Goal: Book appointment/travel/reservation

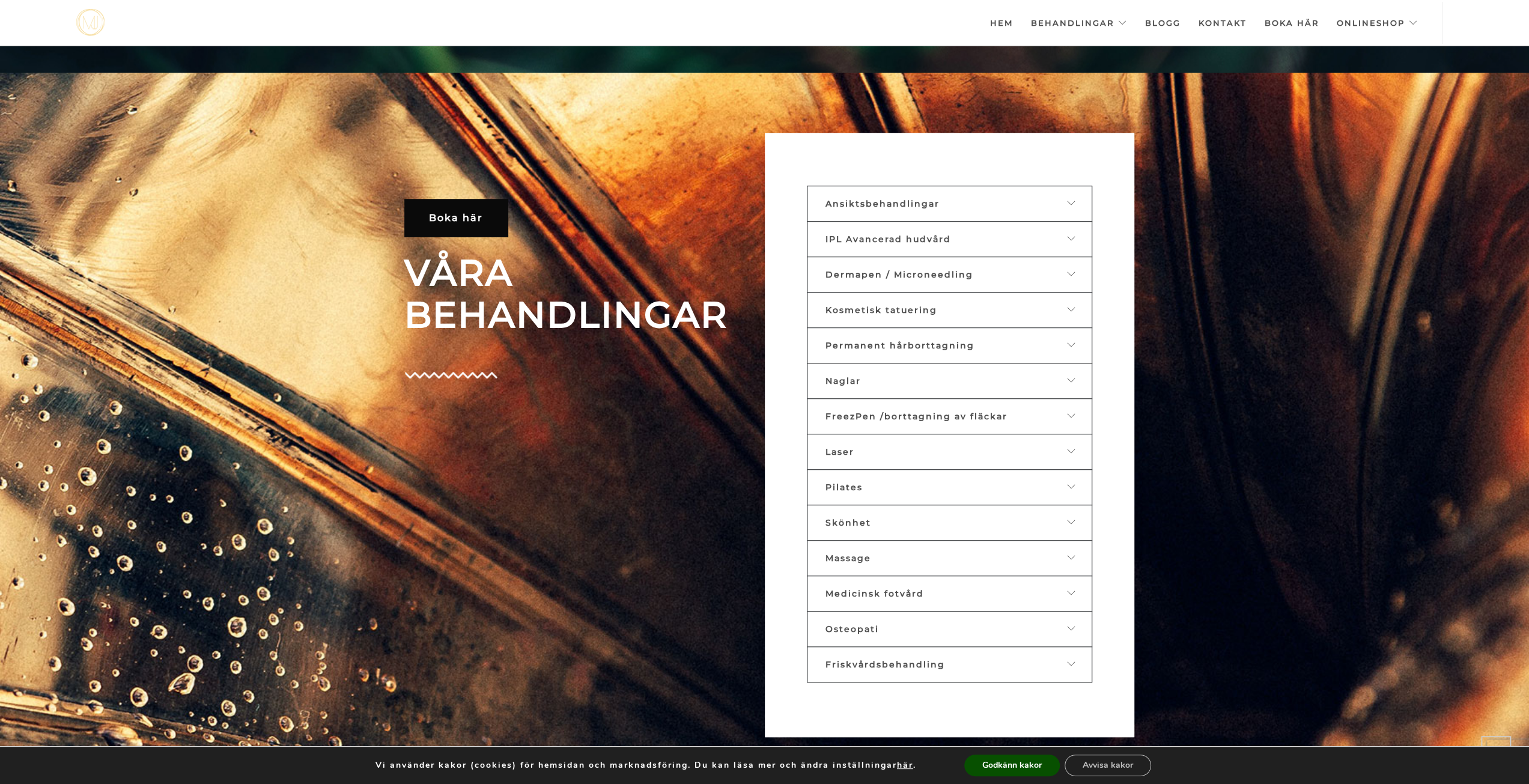
scroll to position [716, 0]
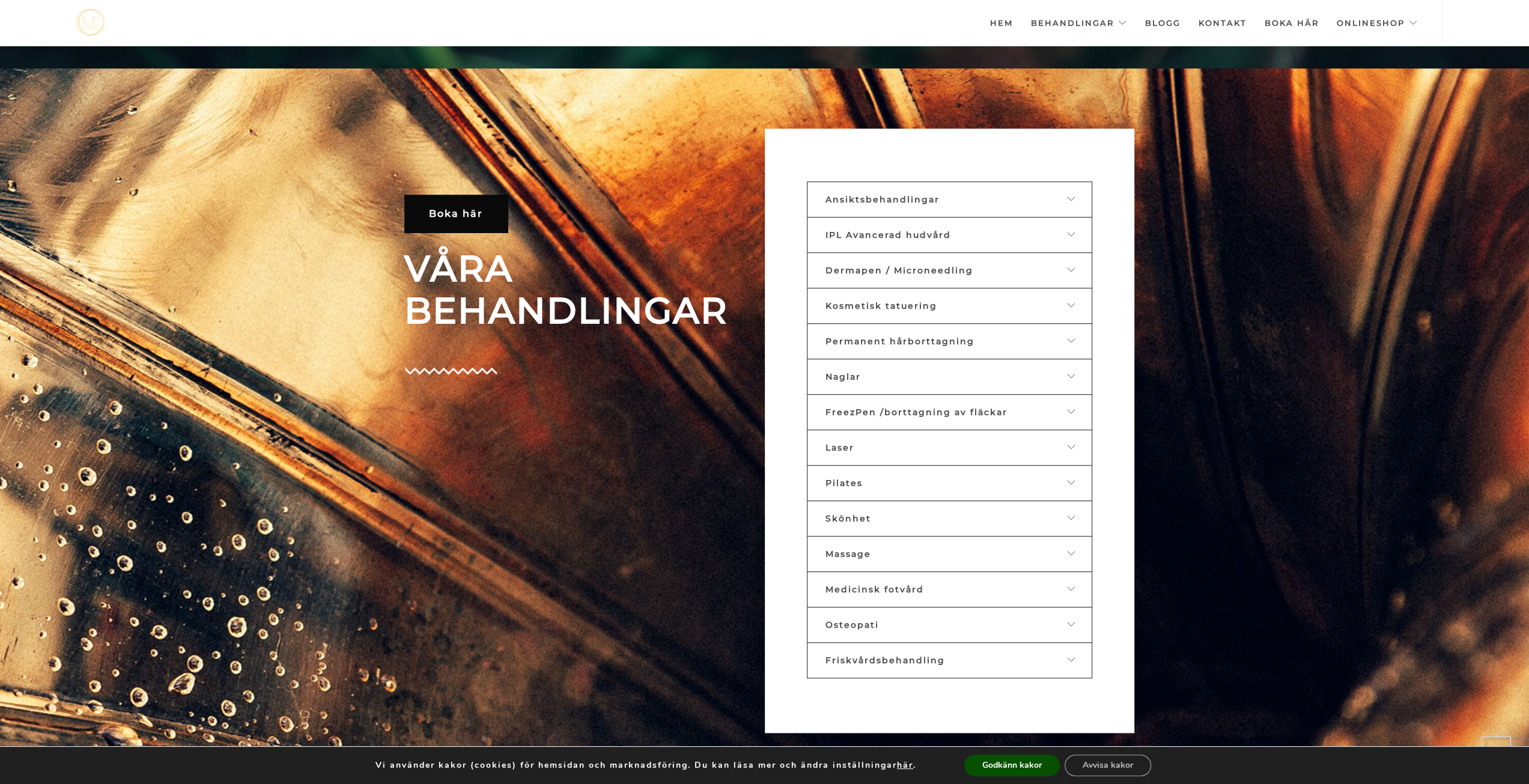
click at [980, 195] on div "Ansiktsbehandlingar" at bounding box center [940, 199] width 229 height 11
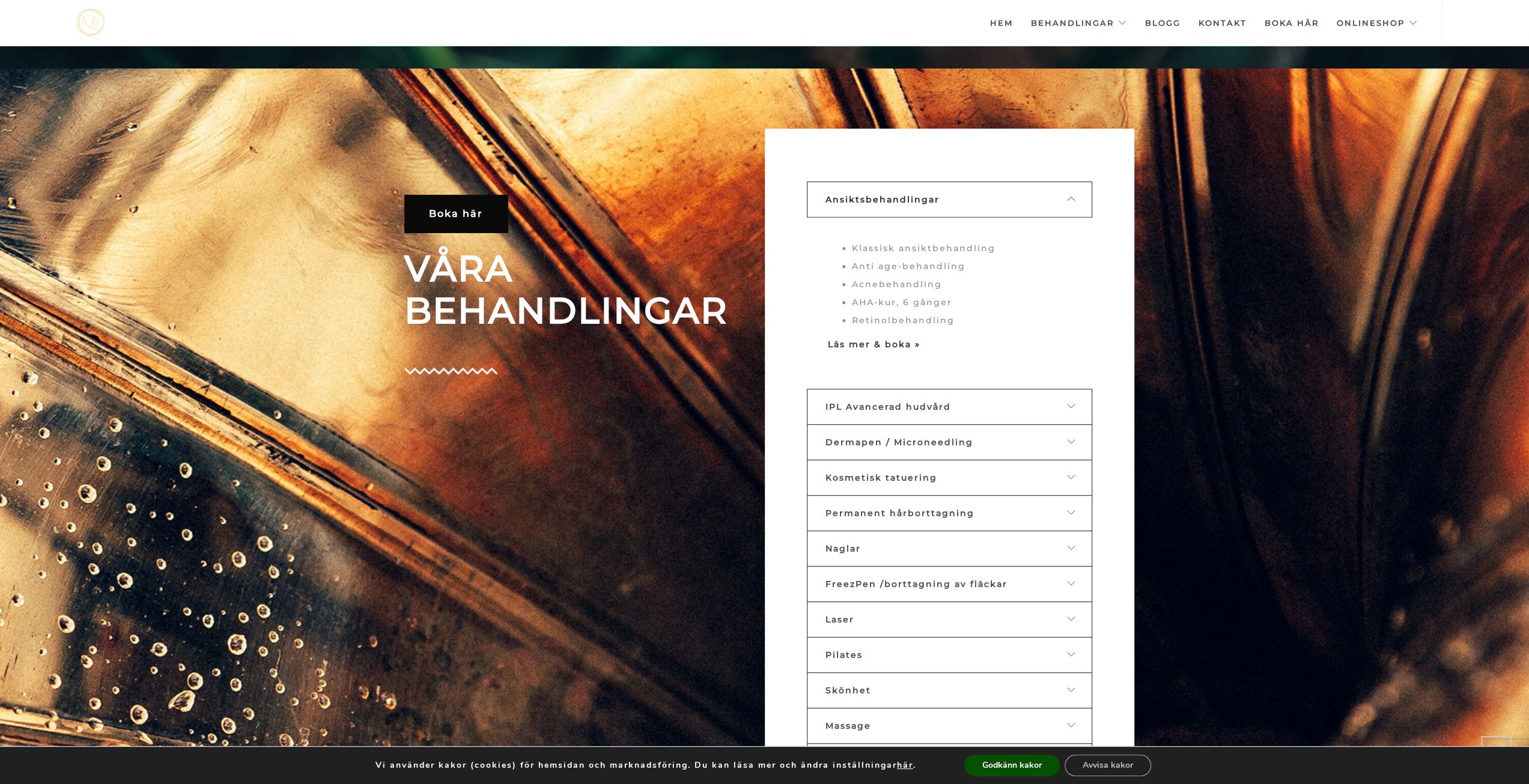
click at [879, 347] on strong "Läs mer & boka »" at bounding box center [874, 344] width 92 height 11
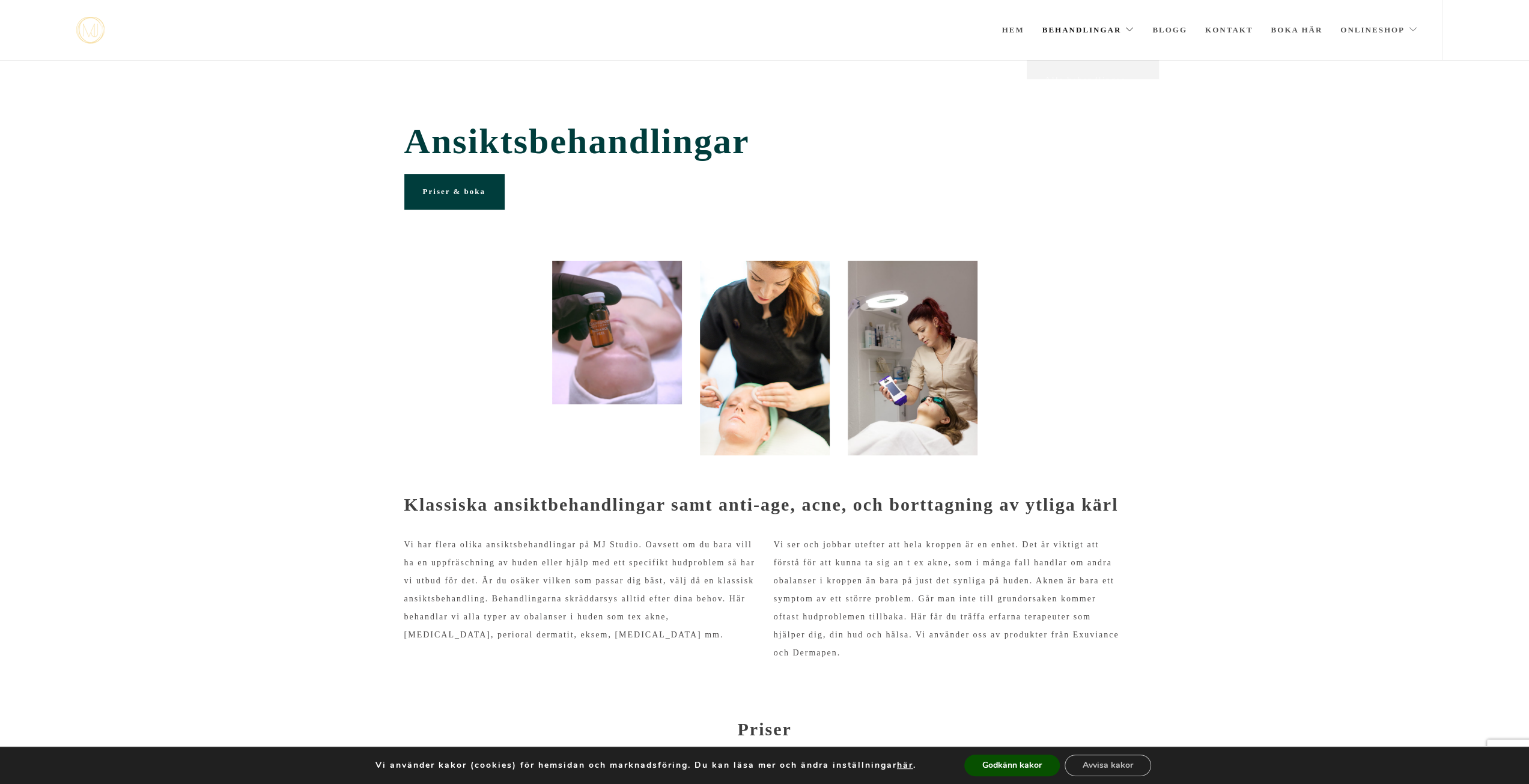
click at [1056, 27] on link "Behandlingar" at bounding box center [1089, 30] width 92 height 60
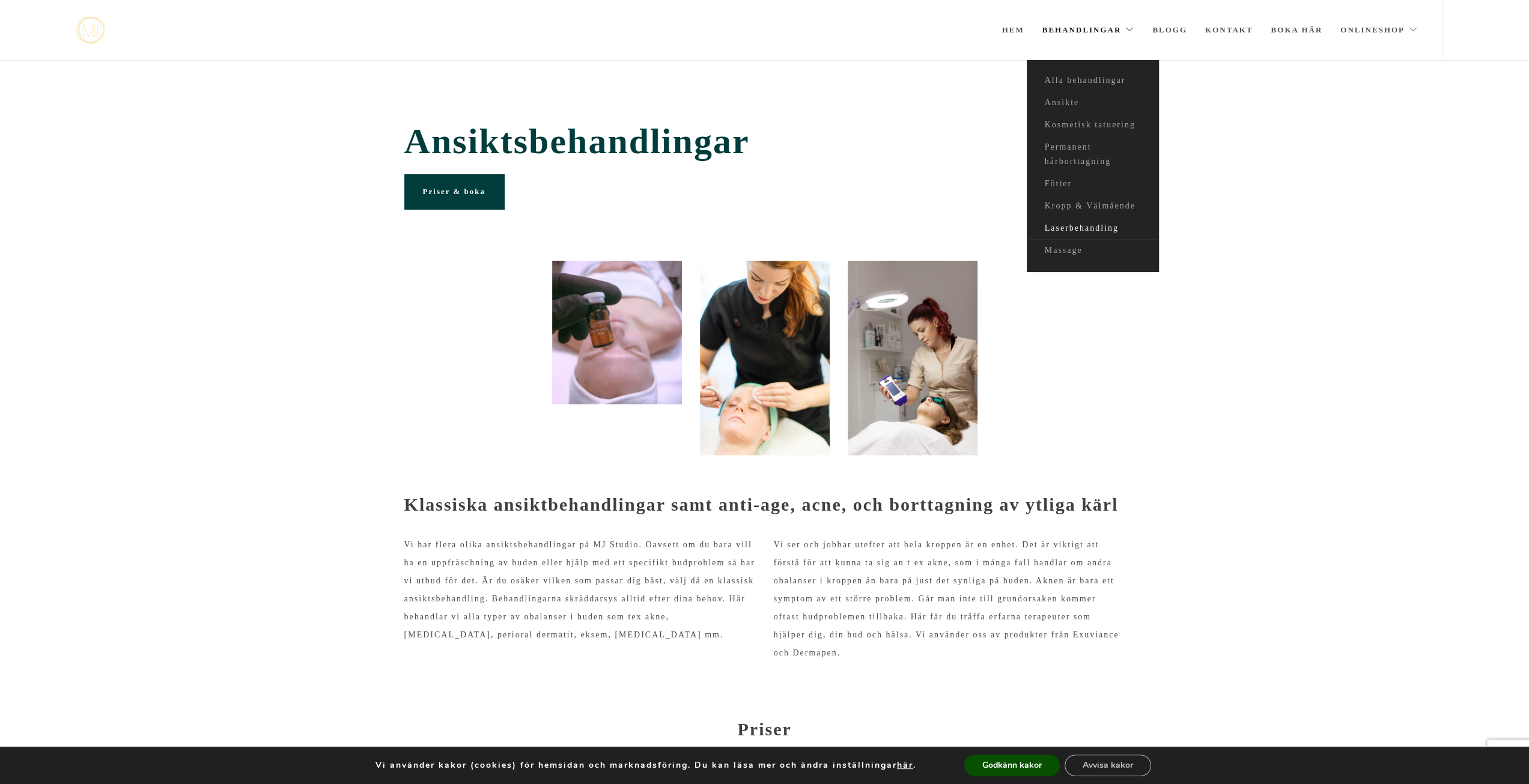
click at [1093, 229] on link "Laserbehandling" at bounding box center [1093, 229] width 132 height 22
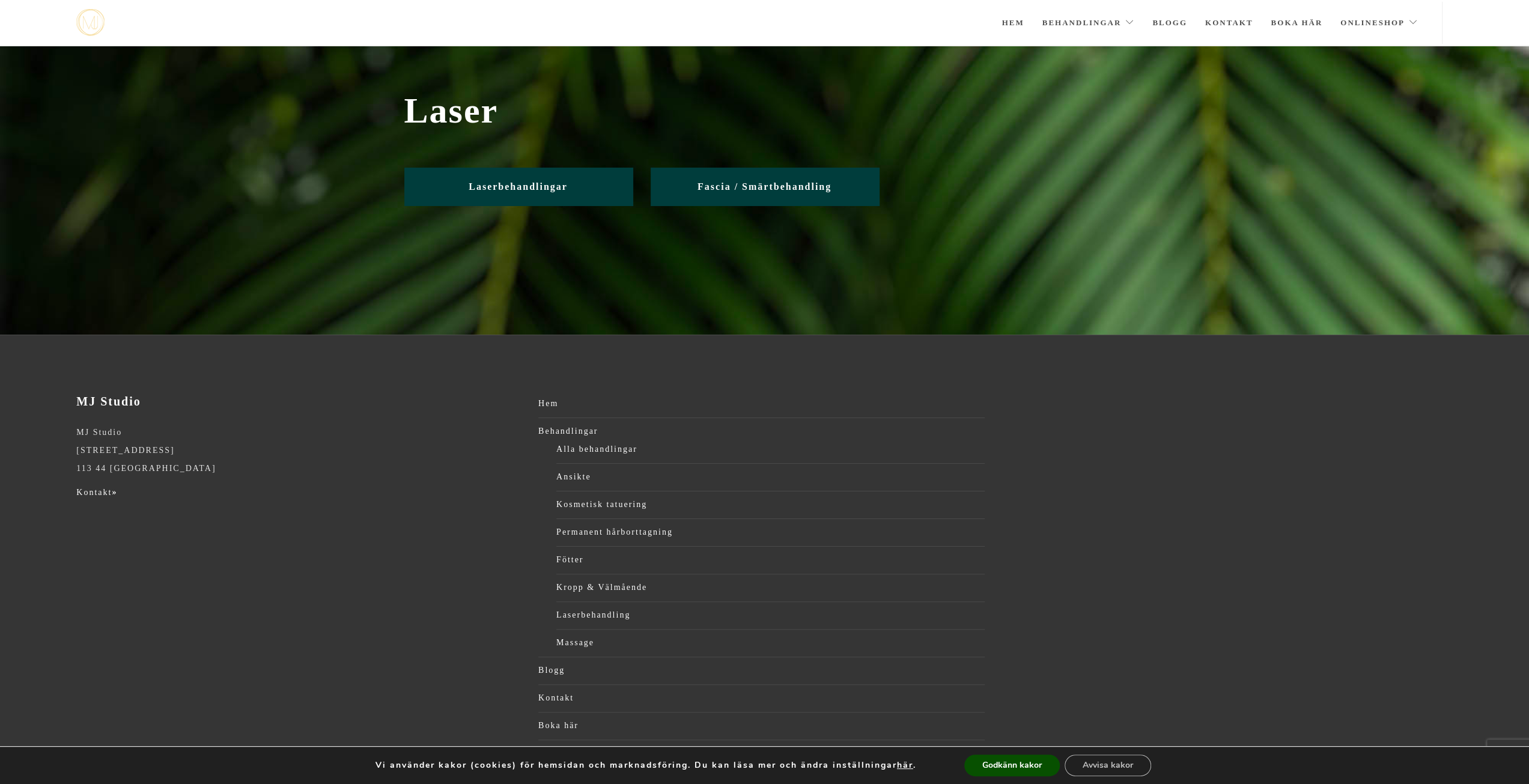
scroll to position [53, 0]
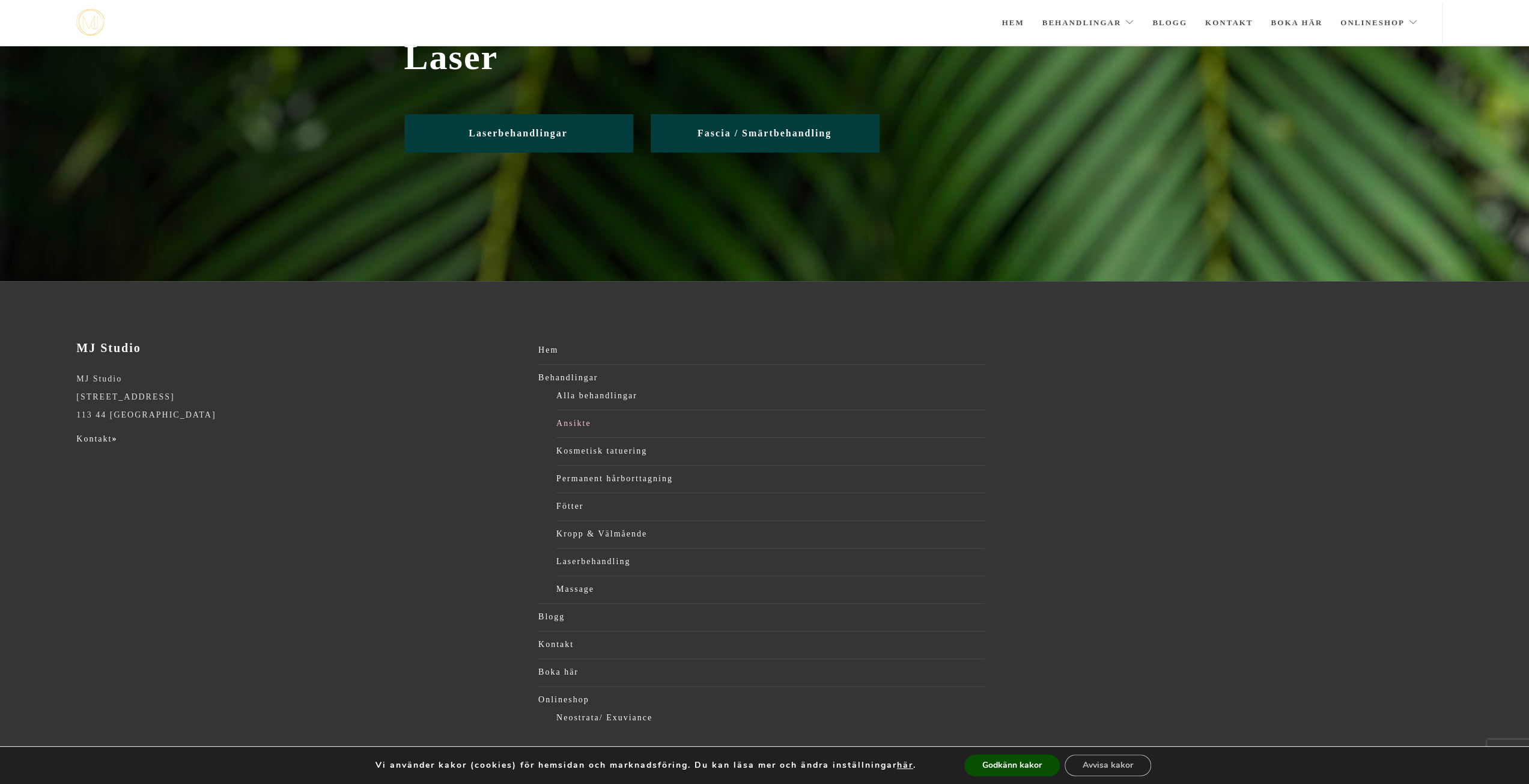
click at [559, 421] on link "Ansikte" at bounding box center [770, 423] width 429 height 18
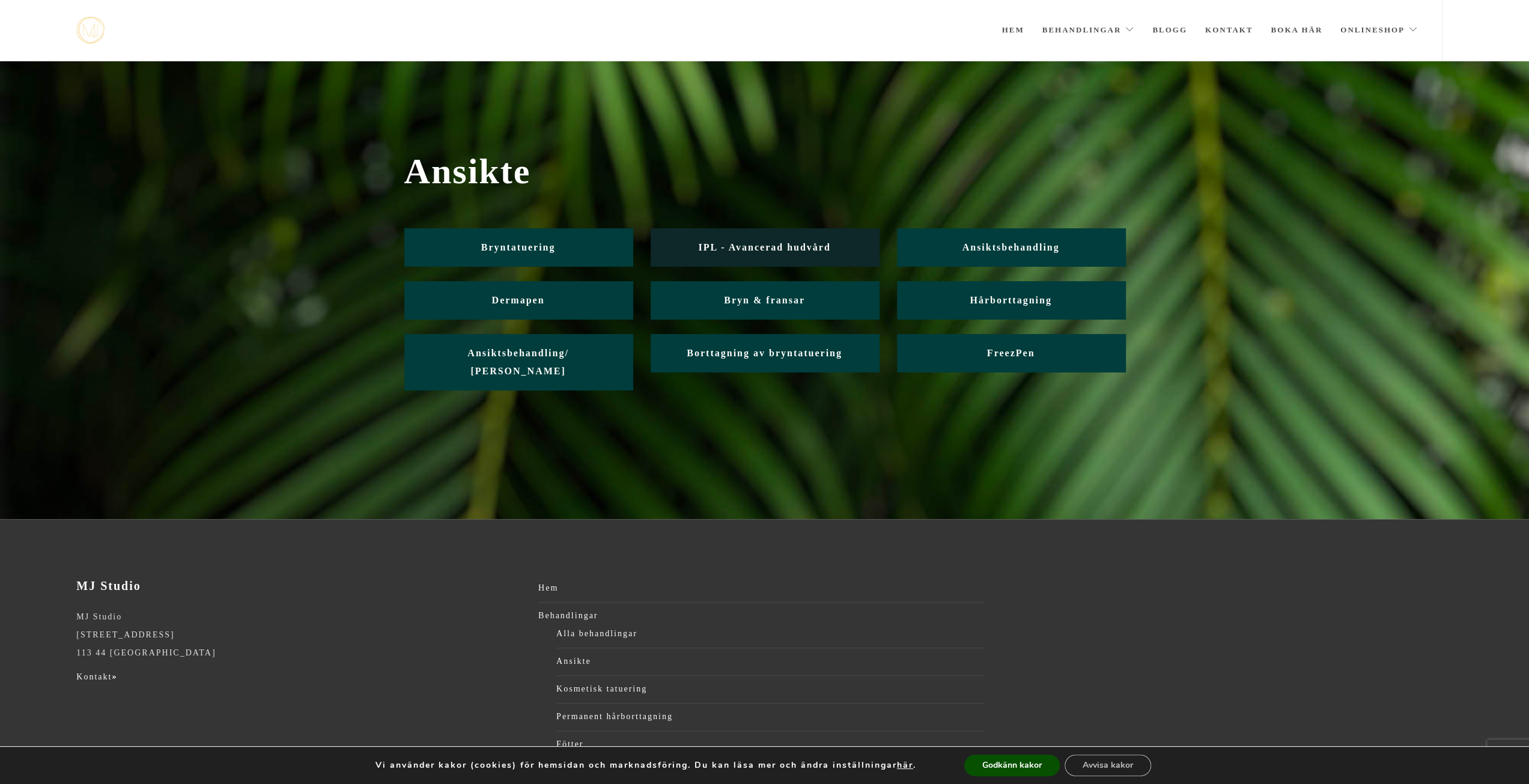
click at [736, 251] on span "IPL - Avancerad hudvård" at bounding box center [764, 247] width 132 height 10
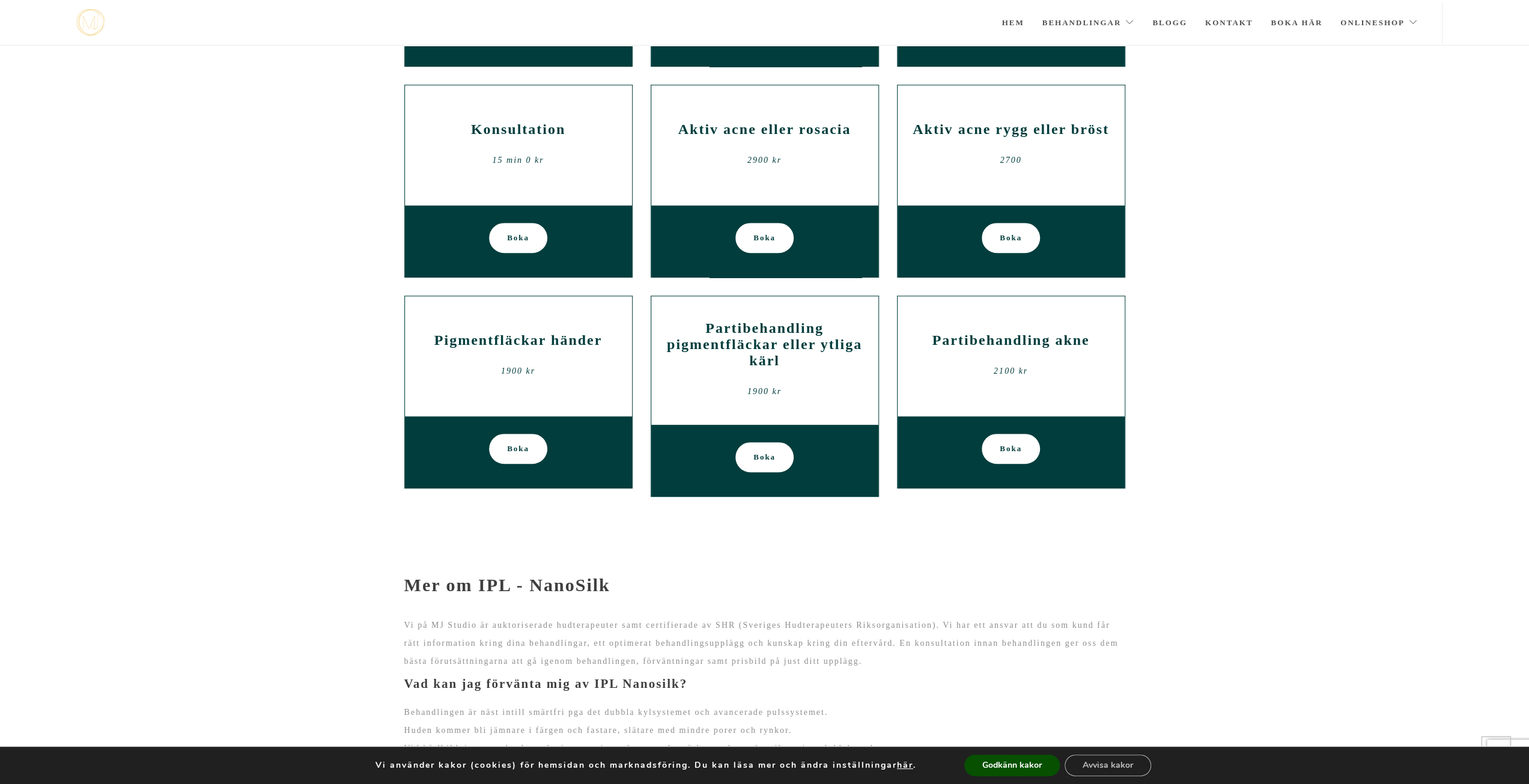
scroll to position [457, 0]
click at [1284, 15] on link "Boka här" at bounding box center [1296, 22] width 52 height 42
